Goal: Task Accomplishment & Management: Manage account settings

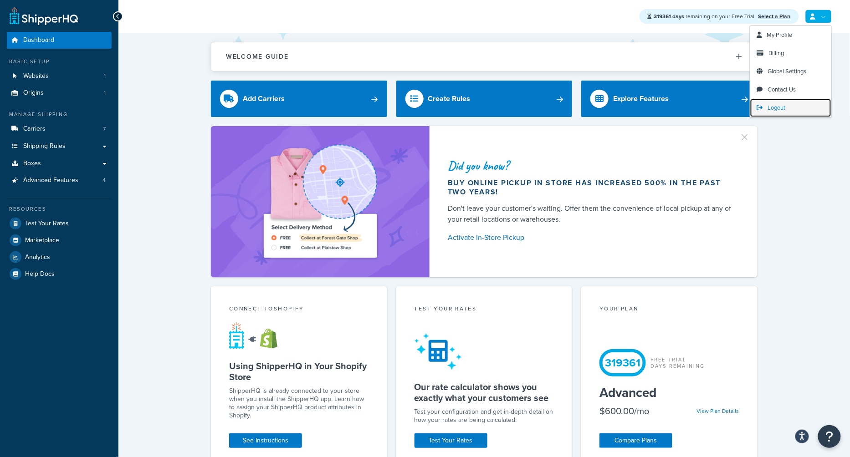
click at [781, 110] on span "Logout" at bounding box center [777, 107] width 18 height 9
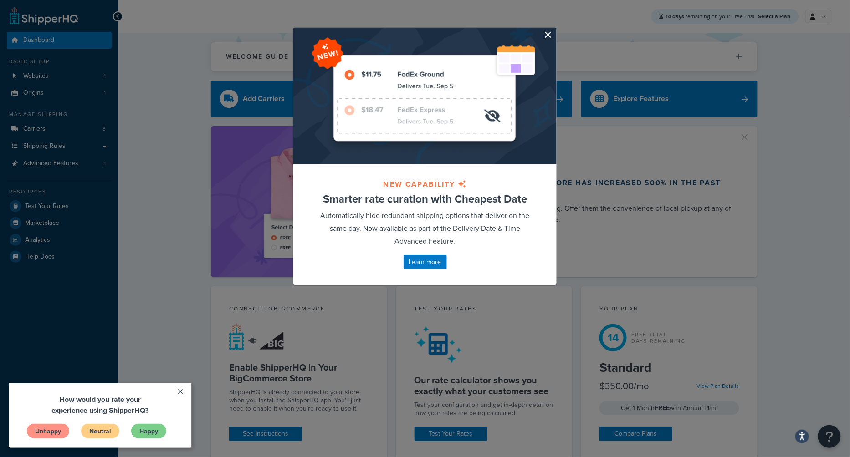
click at [555, 30] on button "button" at bounding box center [556, 29] width 2 height 2
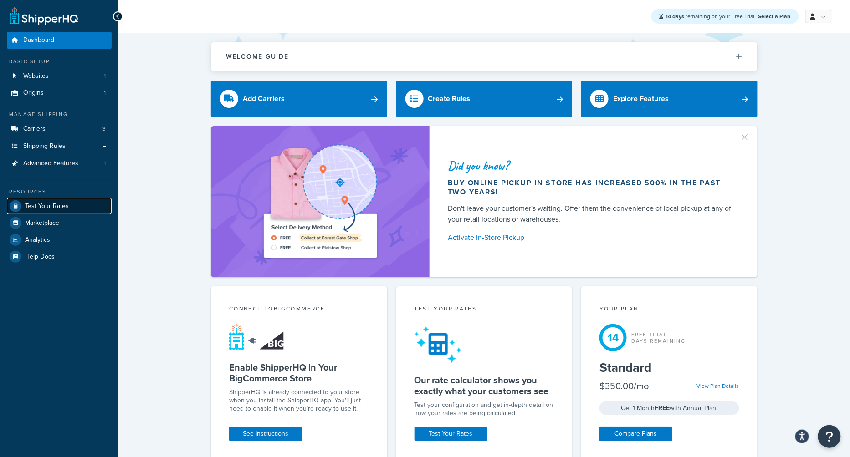
click at [69, 203] on link "Test Your Rates" at bounding box center [59, 206] width 105 height 16
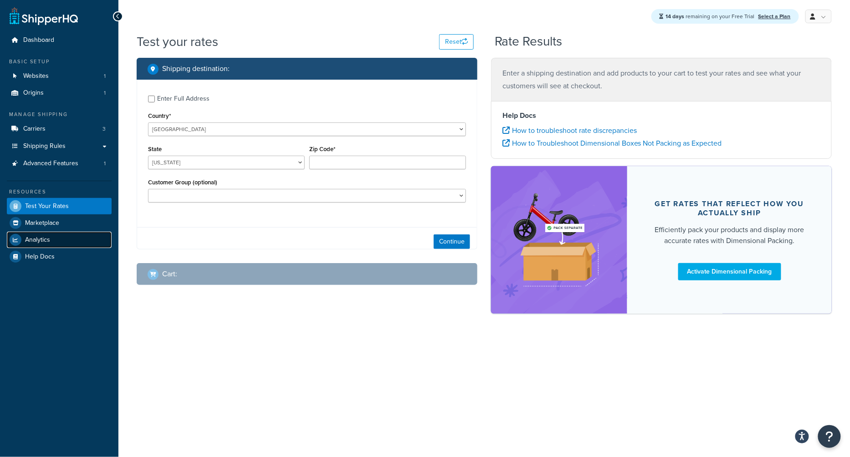
click at [54, 239] on link "Analytics" at bounding box center [59, 240] width 105 height 16
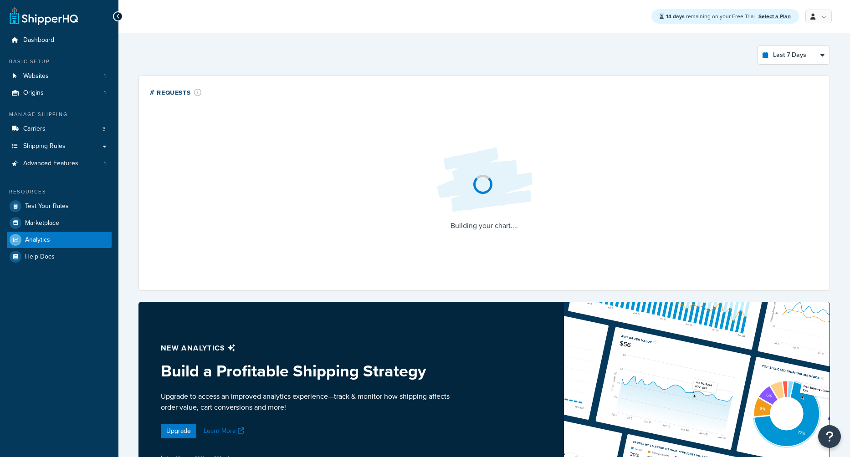
select select "last_7_days"
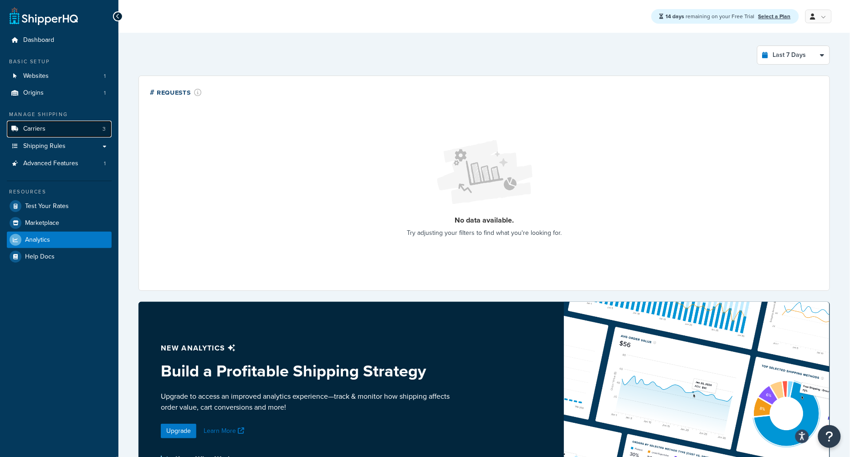
click at [66, 128] on link "Carriers 3" at bounding box center [59, 129] width 105 height 17
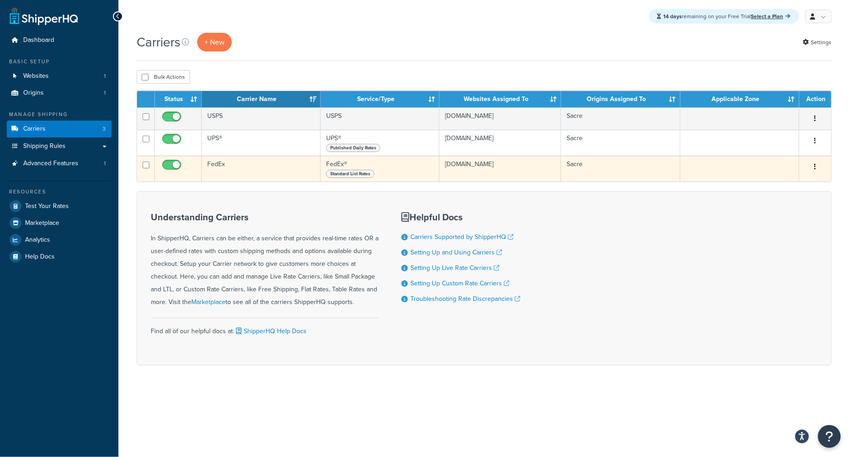
click at [817, 164] on button "button" at bounding box center [815, 167] width 13 height 15
click at [780, 189] on link "Edit" at bounding box center [779, 184] width 72 height 19
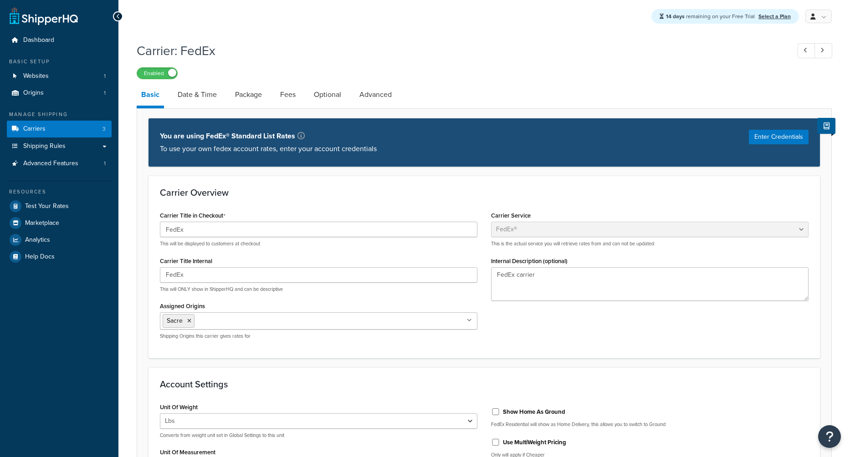
select select "fedEx"
select select "REGULAR_PICKUP"
select select "YOUR_PACKAGING"
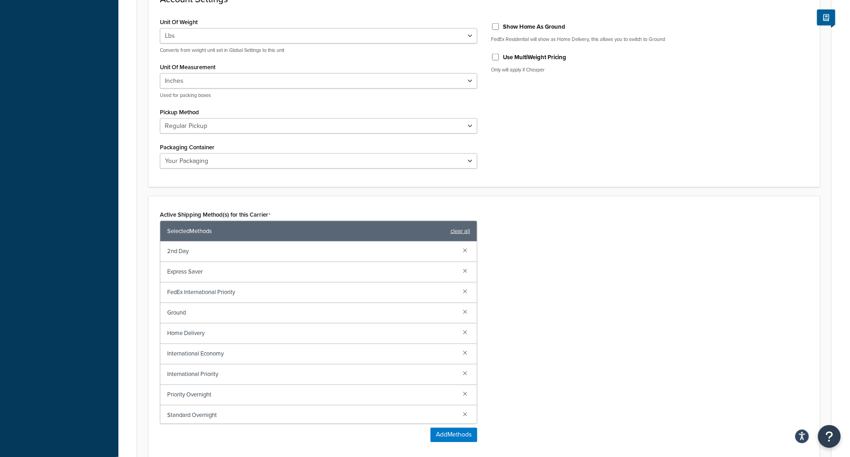
scroll to position [371, 0]
